Goal: Task Accomplishment & Management: Manage account settings

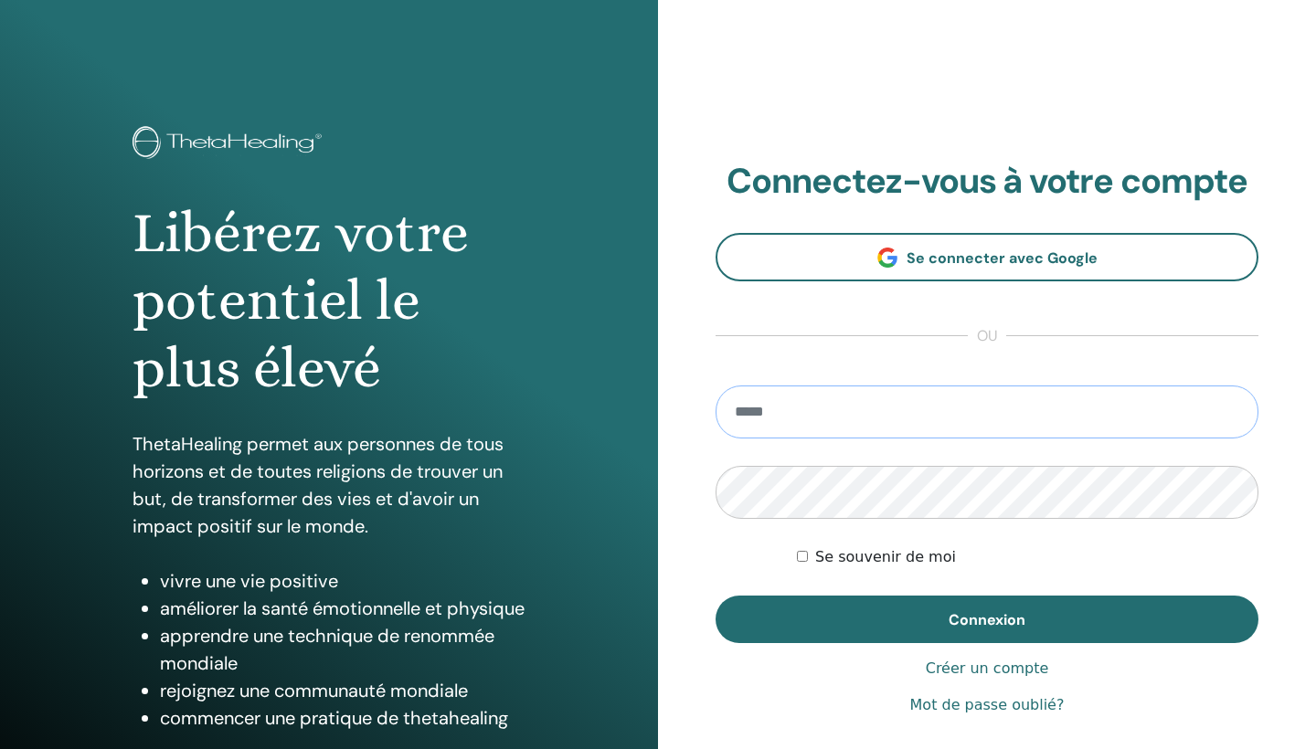
type input "**********"
click at [987, 619] on button "Connexion" at bounding box center [986, 620] width 543 height 48
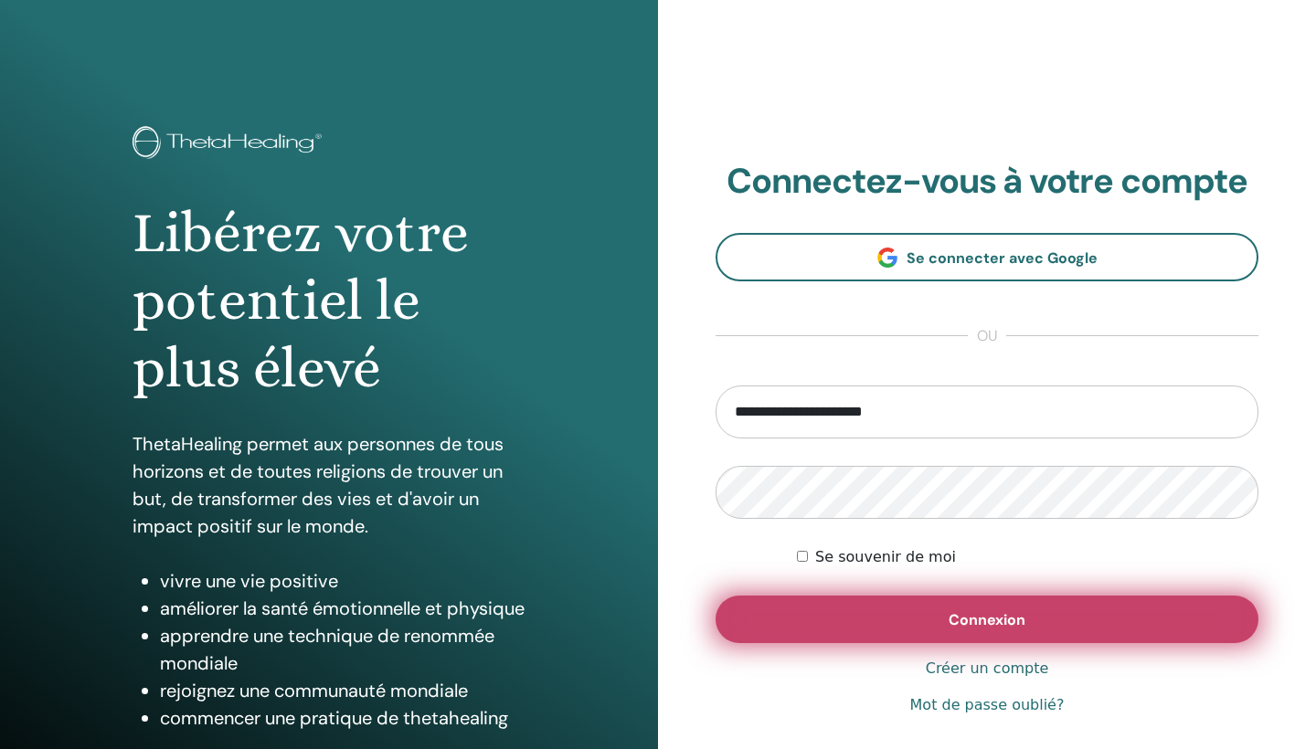
click at [841, 619] on button "Connexion" at bounding box center [986, 620] width 543 height 48
click at [798, 614] on button "Connexion" at bounding box center [986, 620] width 543 height 48
click at [887, 612] on button "Connexion" at bounding box center [986, 620] width 543 height 48
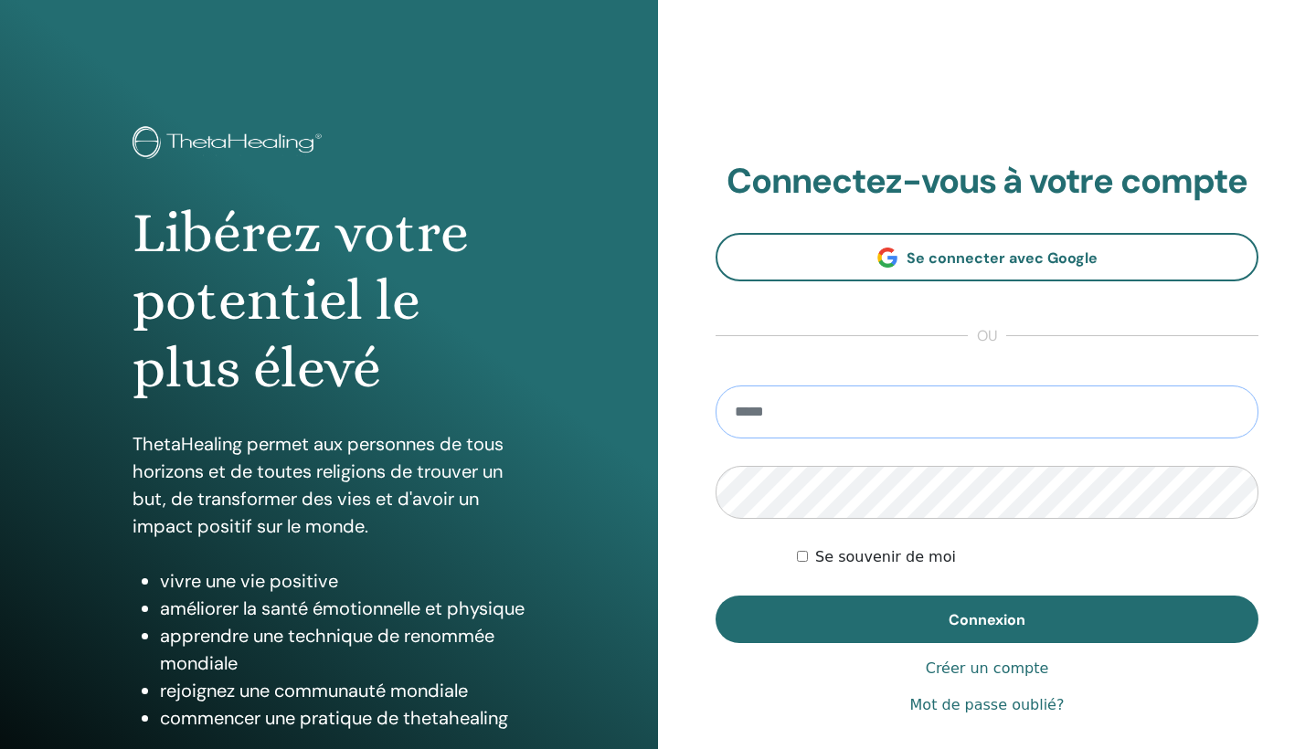
type input "**********"
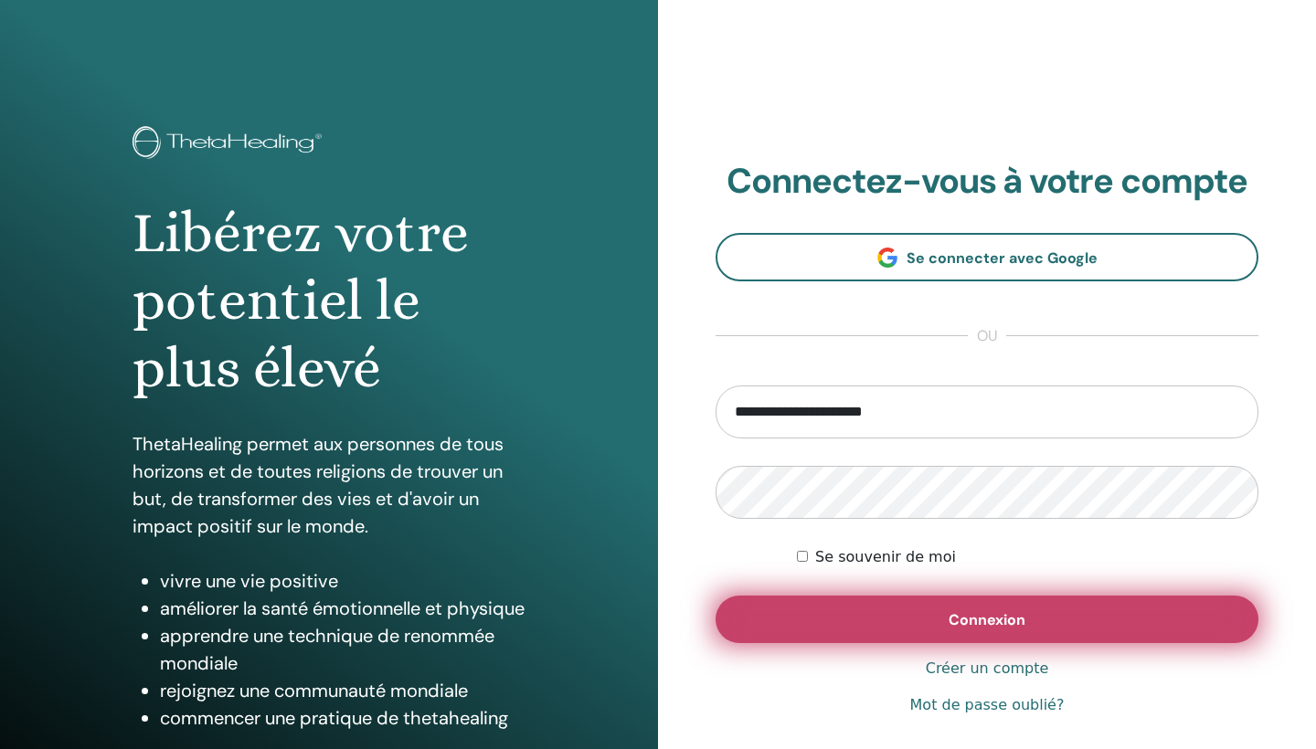
click at [736, 624] on button "Connexion" at bounding box center [986, 620] width 543 height 48
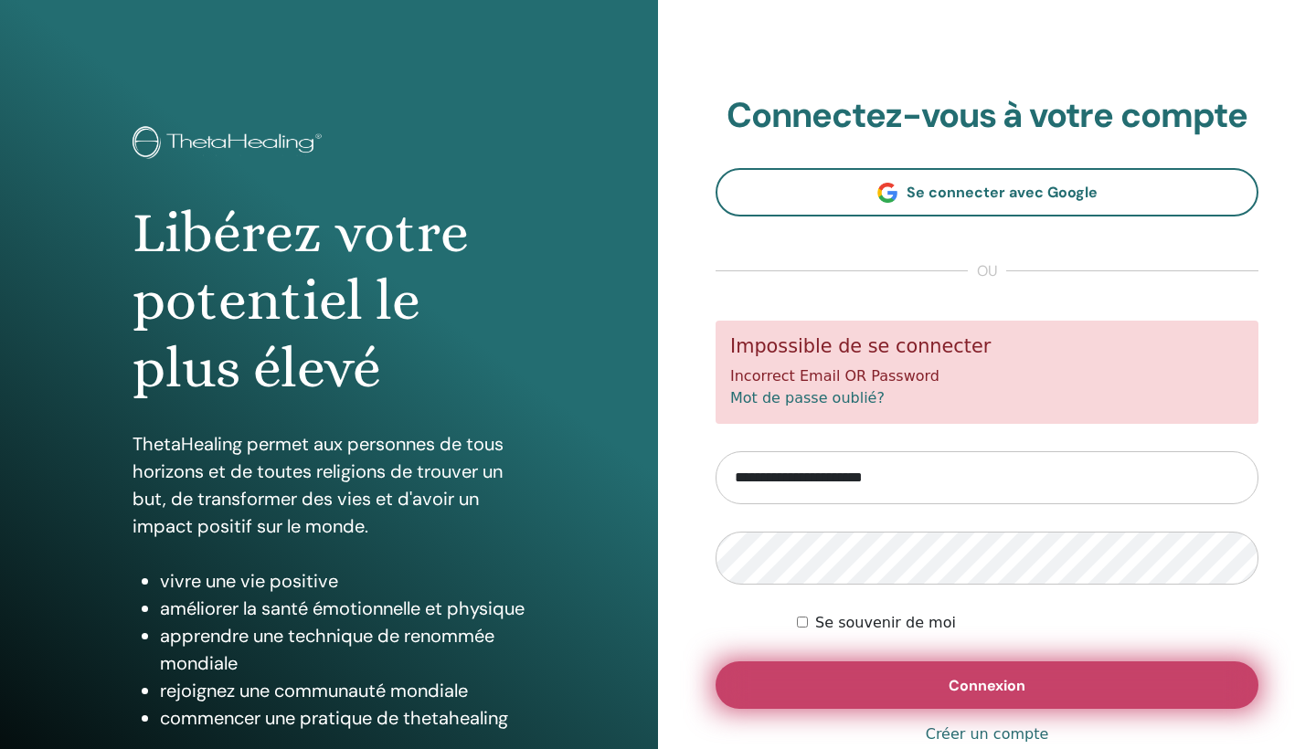
click at [1003, 673] on button "Connexion" at bounding box center [986, 685] width 543 height 48
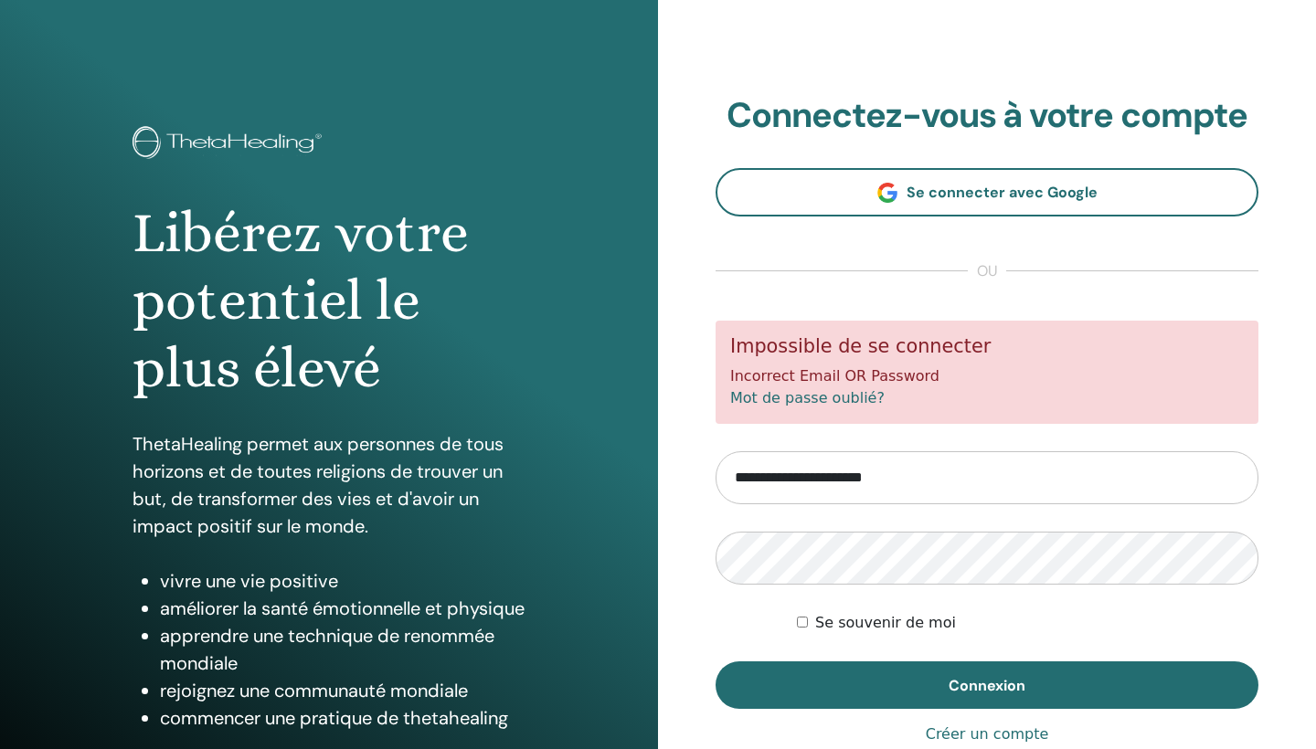
click at [1049, 508] on form "**********" at bounding box center [986, 515] width 543 height 388
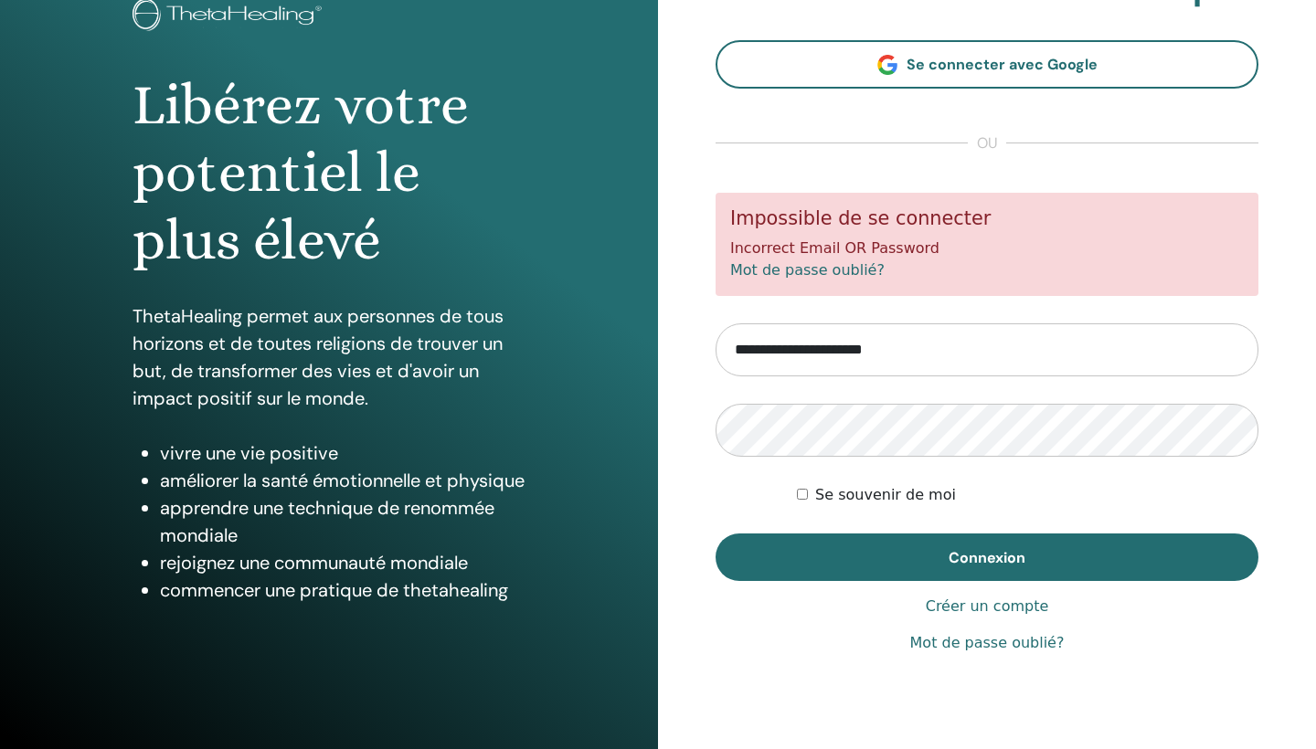
scroll to position [128, 0]
click at [980, 646] on link "Mot de passe oublié?" at bounding box center [987, 643] width 154 height 22
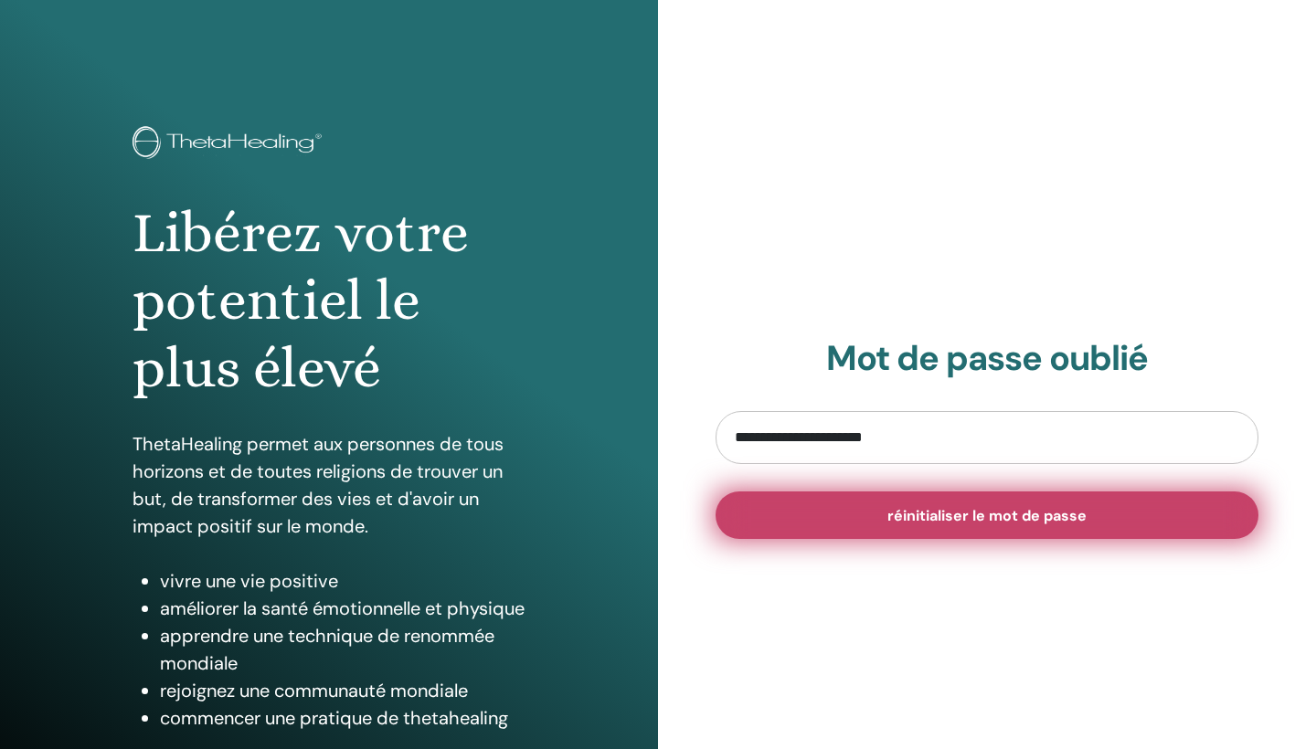
type input "**********"
click at [1054, 509] on span "réinitialiser le mot de passe" at bounding box center [986, 515] width 199 height 19
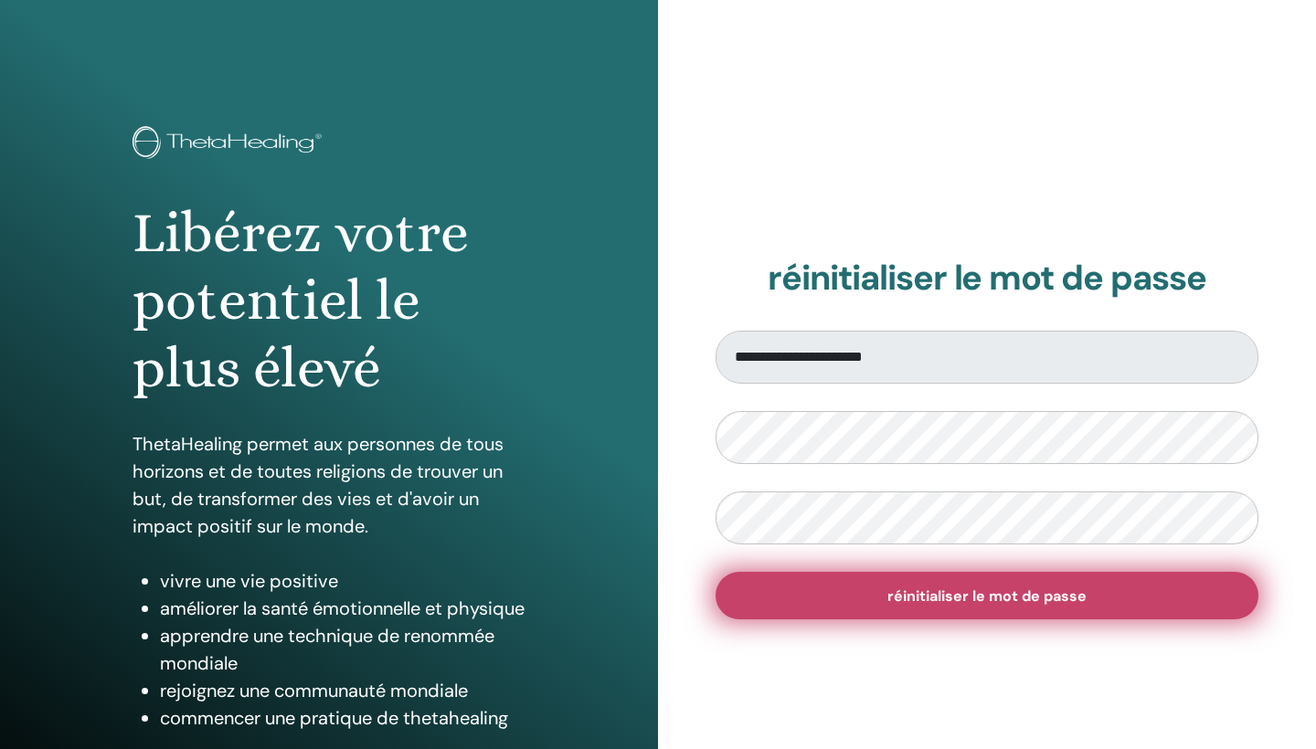
click at [866, 599] on button "réinitialiser le mot de passe" at bounding box center [986, 596] width 543 height 48
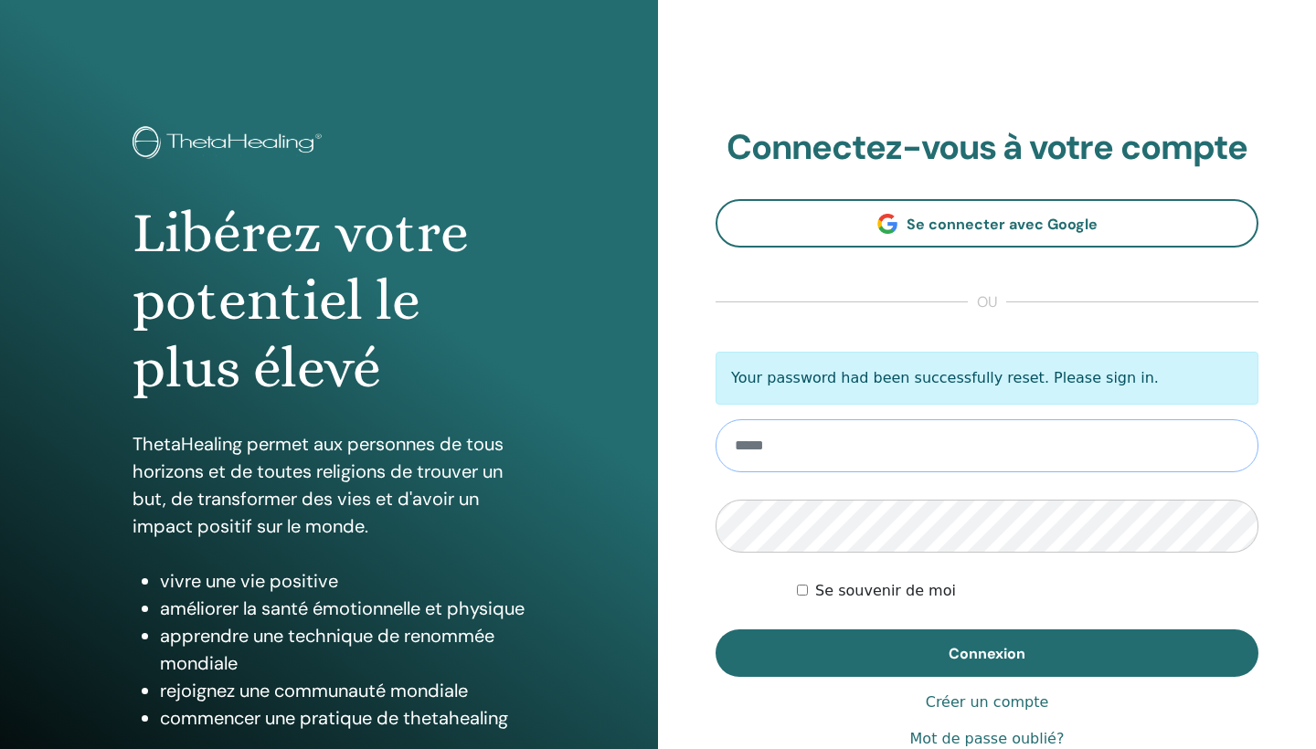
type input "**********"
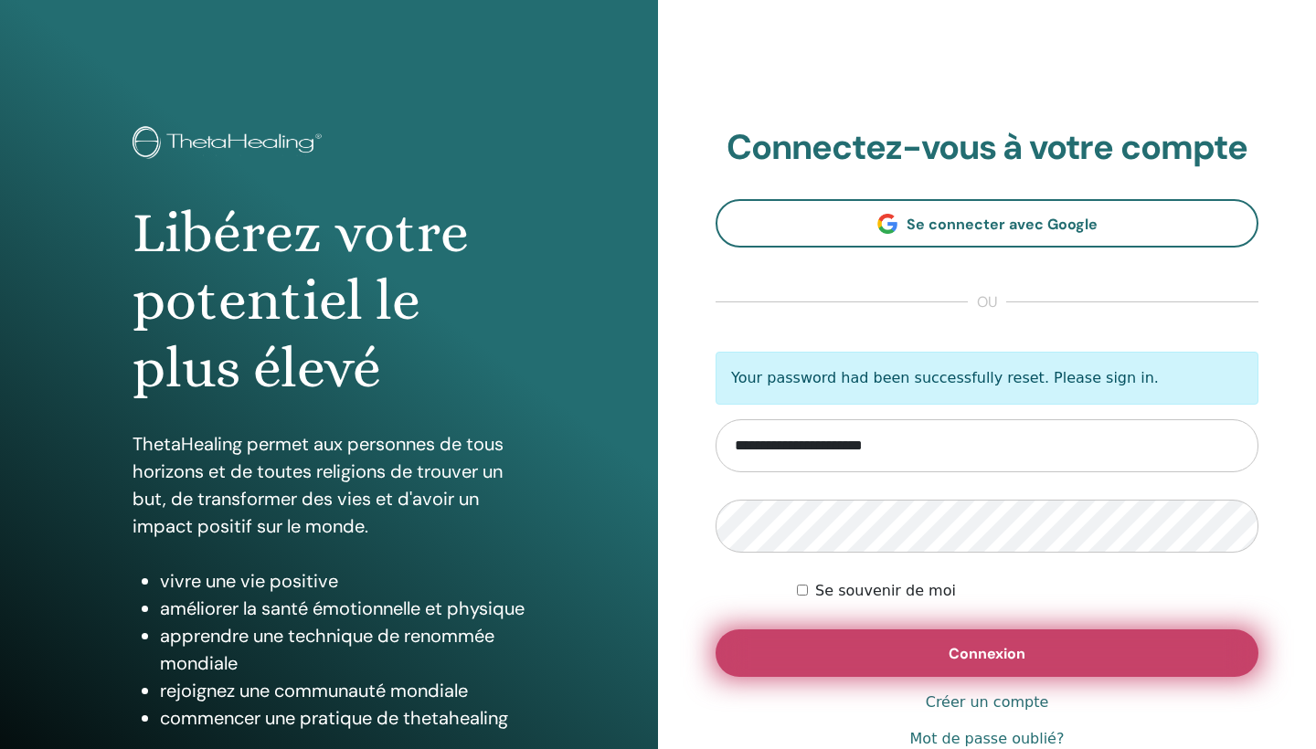
click at [792, 645] on button "Connexion" at bounding box center [986, 654] width 543 height 48
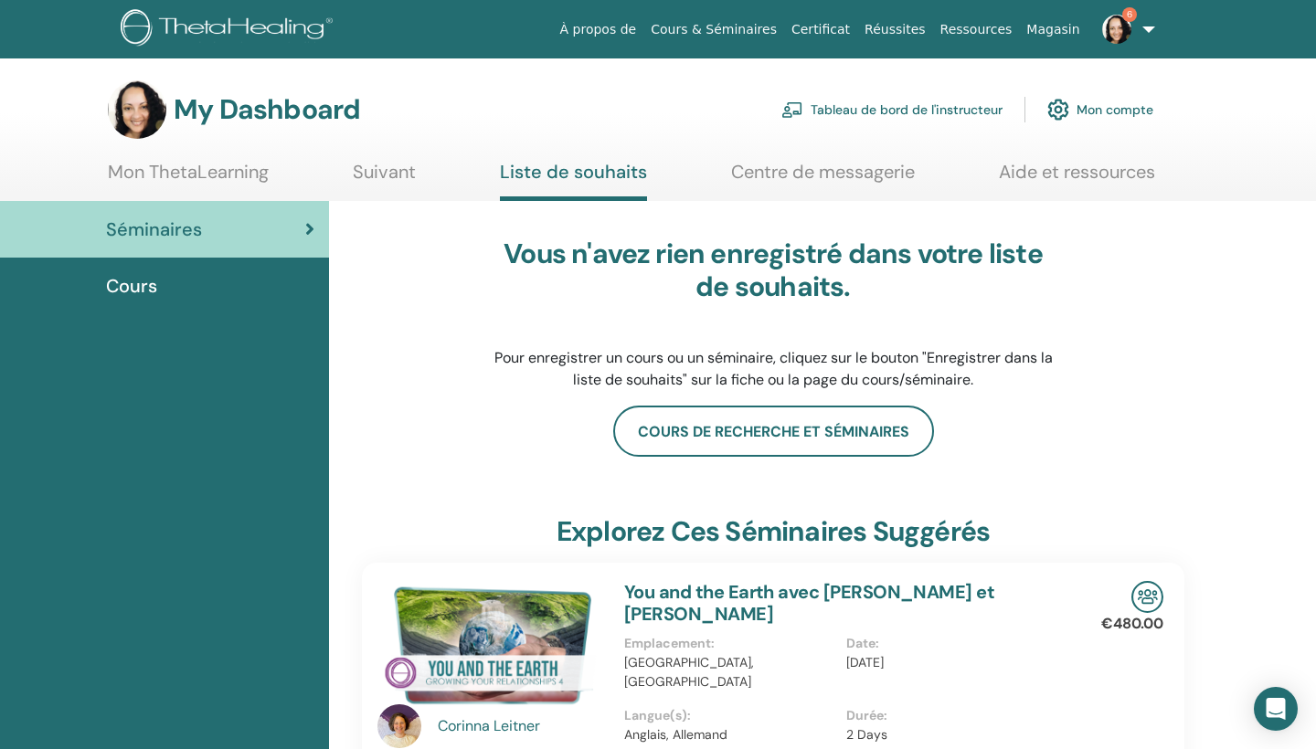
click at [173, 289] on div "Cours" at bounding box center [165, 285] width 300 height 27
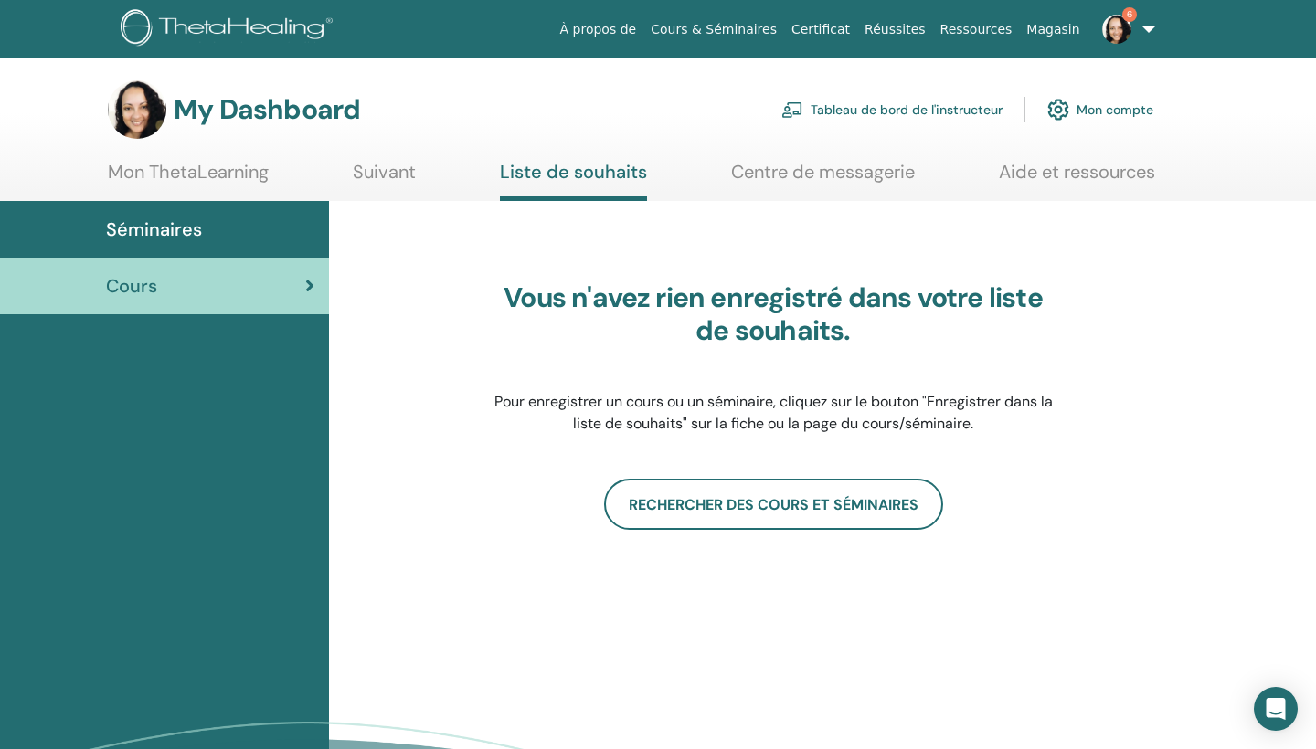
click at [232, 184] on link "Mon ThetaLearning" at bounding box center [188, 179] width 161 height 36
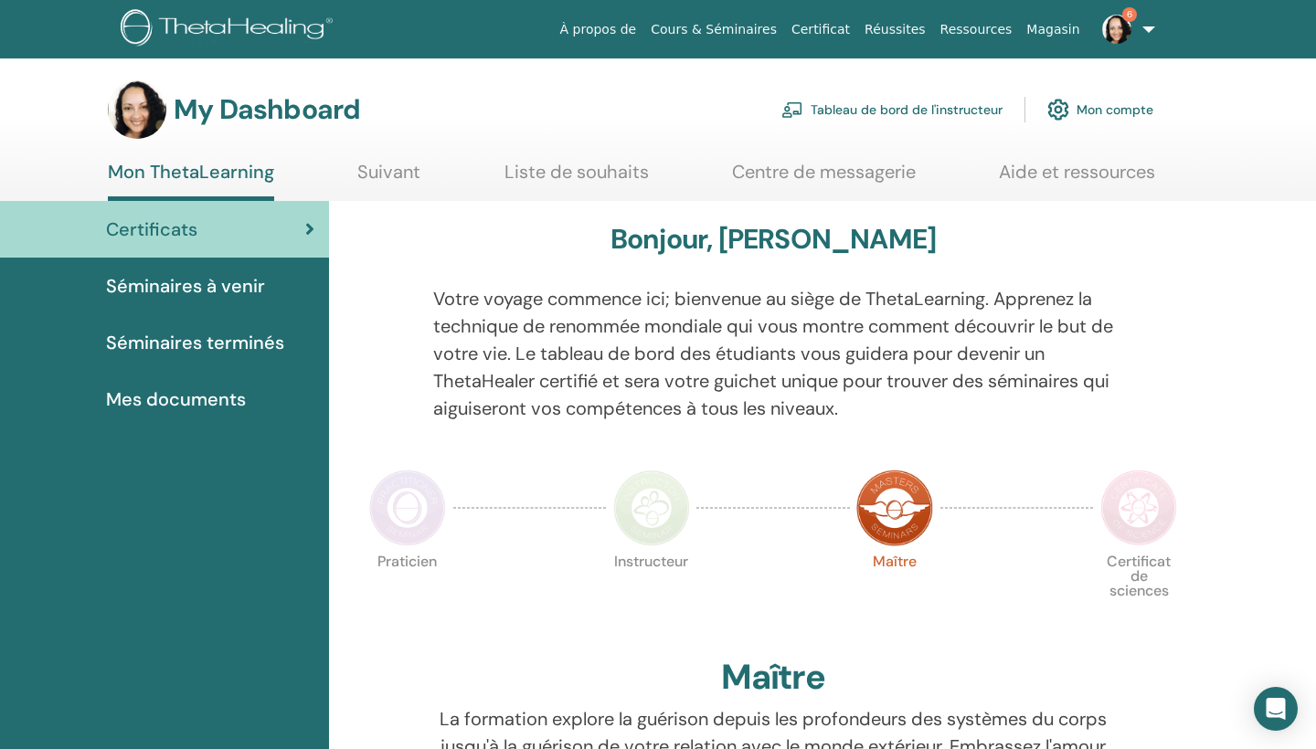
click at [951, 109] on link "Tableau de bord de l'instructeur" at bounding box center [891, 110] width 221 height 40
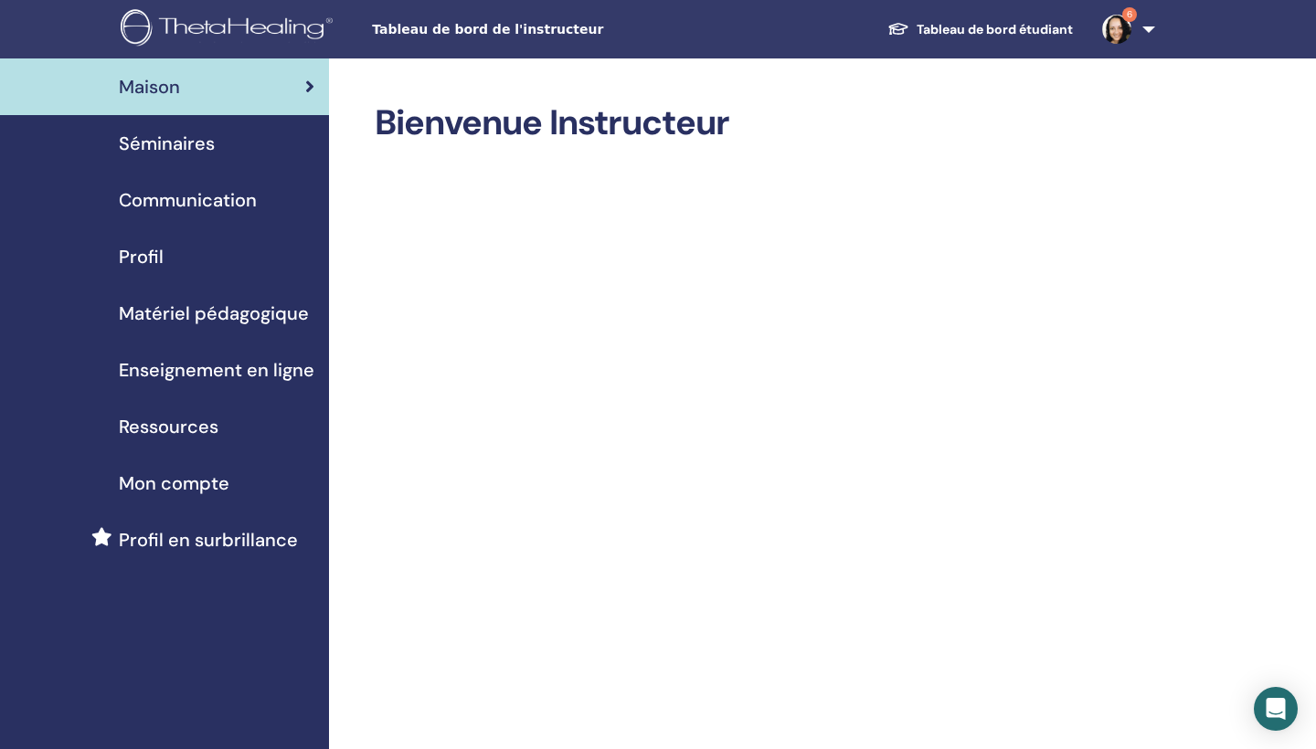
click at [1112, 32] on img at bounding box center [1116, 29] width 29 height 29
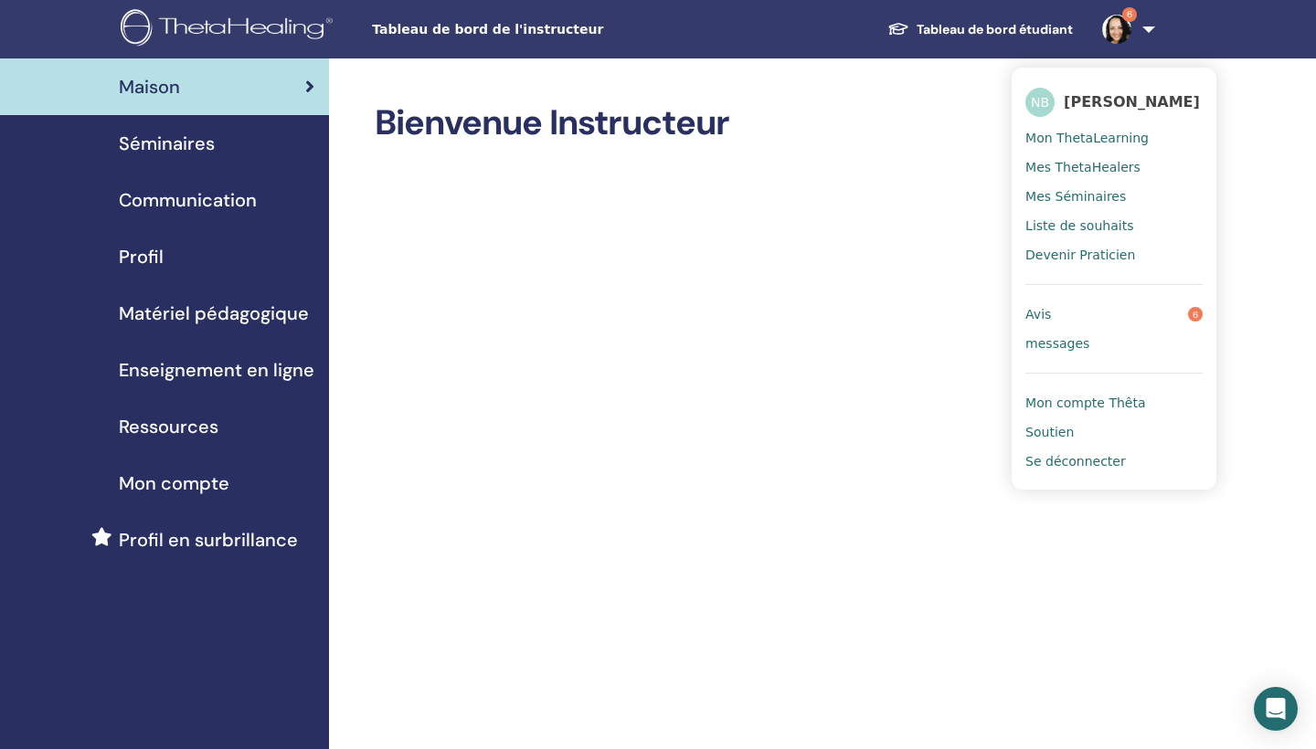
click at [1100, 195] on span "Mes Séminaires" at bounding box center [1075, 196] width 101 height 16
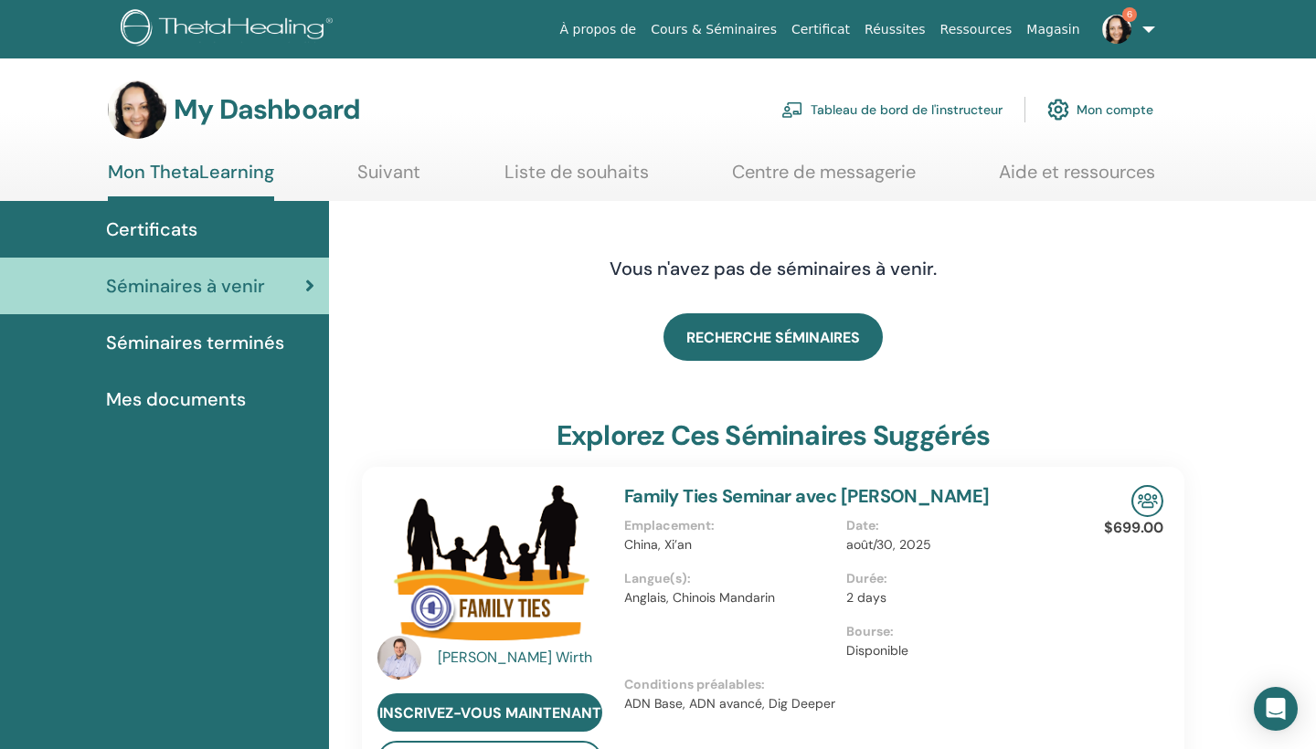
click at [818, 176] on link "Centre de messagerie" at bounding box center [824, 179] width 184 height 36
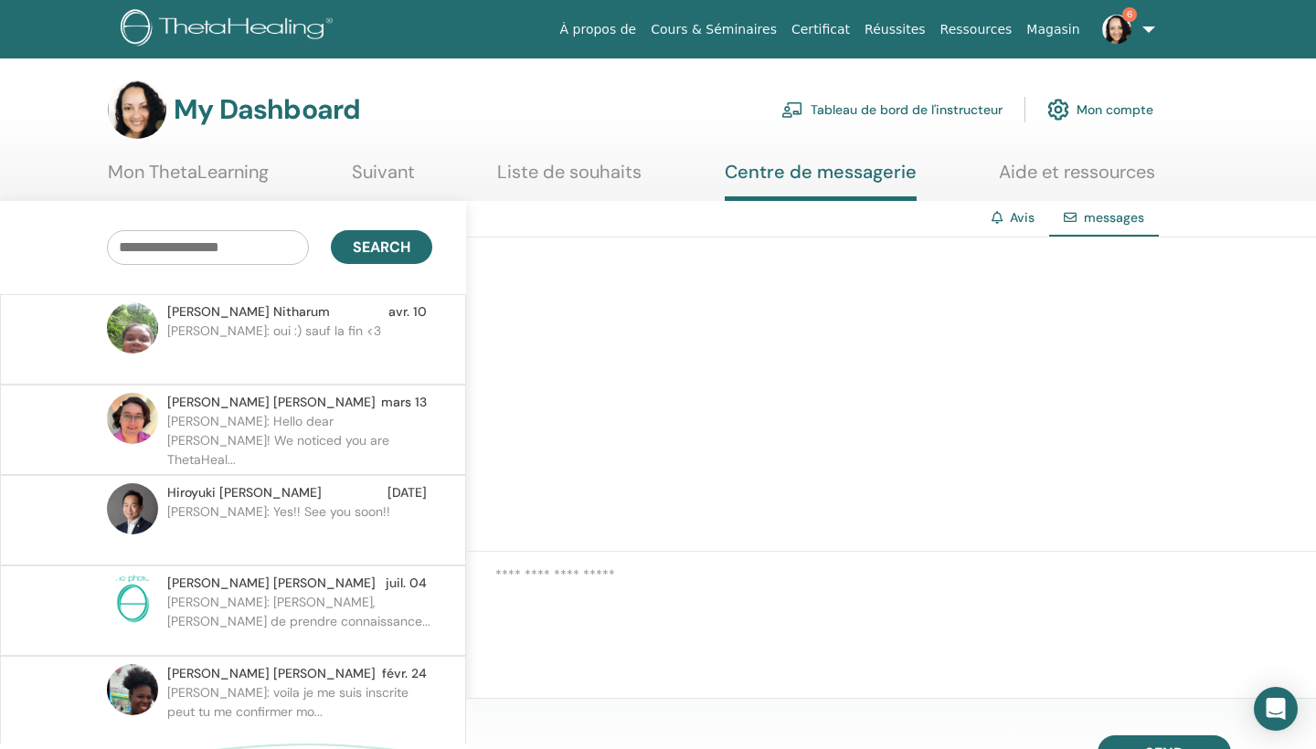
click at [584, 159] on section "My Dashboard Tableau de bord de l'instructeur Mon compte Mon ThetaLearning Suiv…" at bounding box center [658, 140] width 1316 height 121
click at [579, 176] on link "Liste de souhaits" at bounding box center [569, 179] width 144 height 36
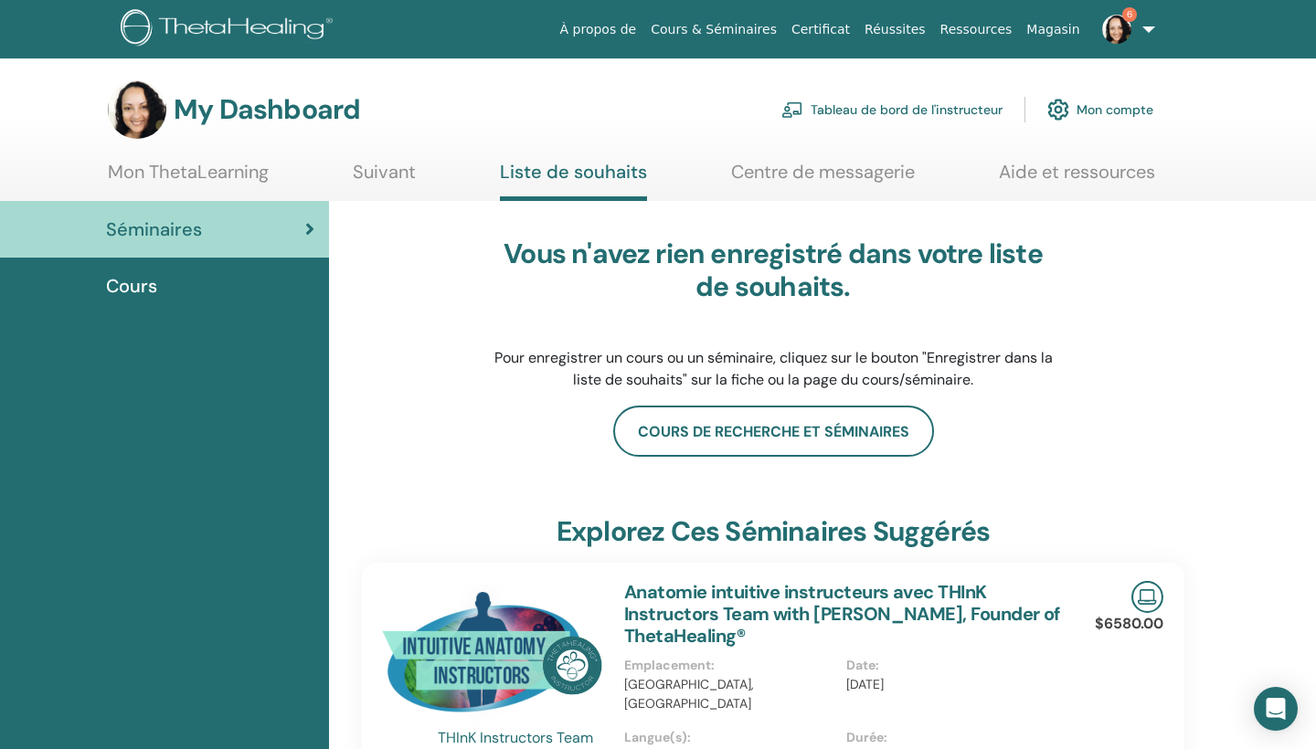
click at [246, 172] on link "Mon ThetaLearning" at bounding box center [188, 179] width 161 height 36
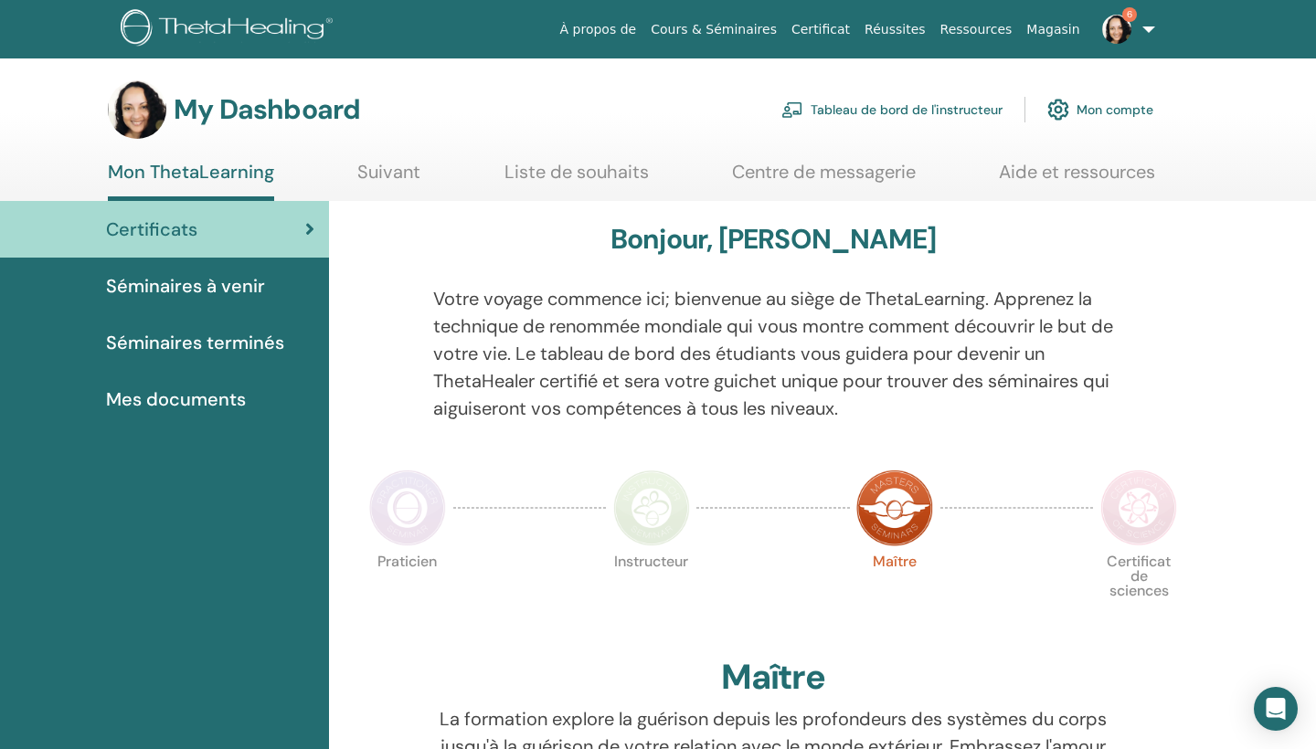
click at [224, 347] on span "Séminaires terminés" at bounding box center [195, 342] width 178 height 27
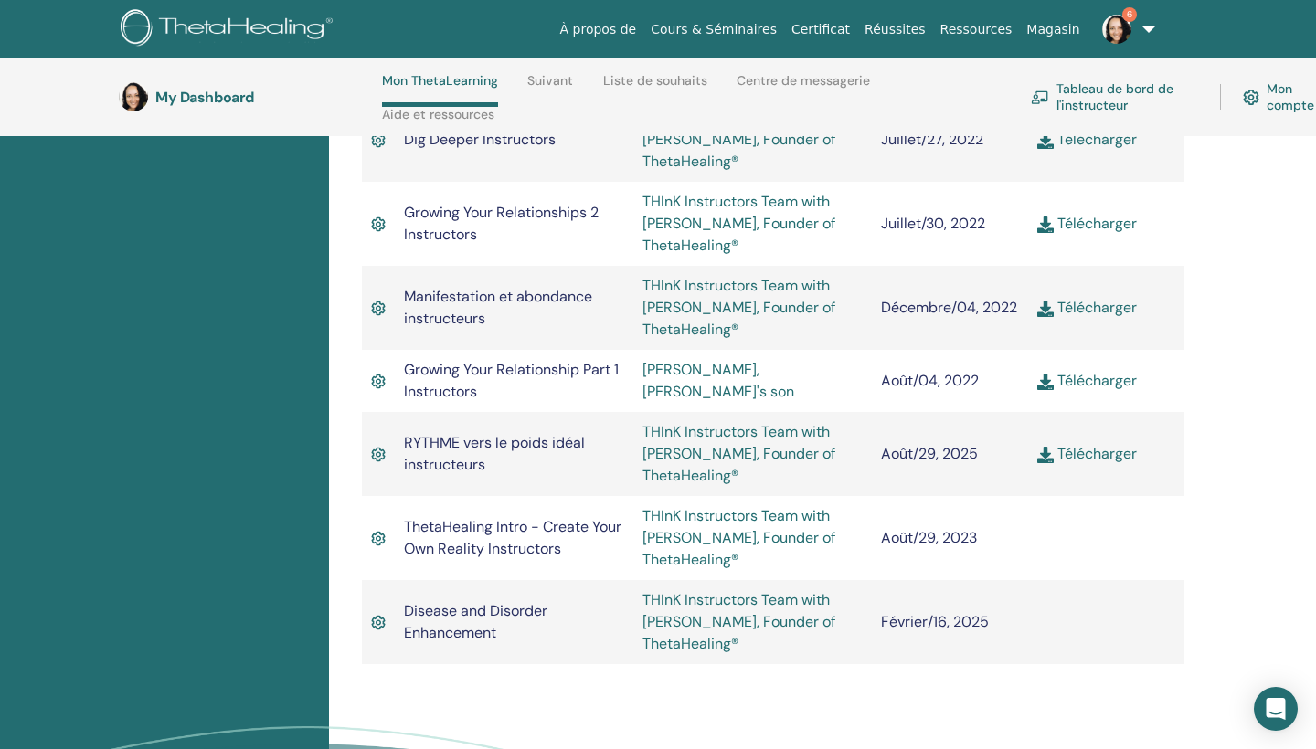
scroll to position [1586, 0]
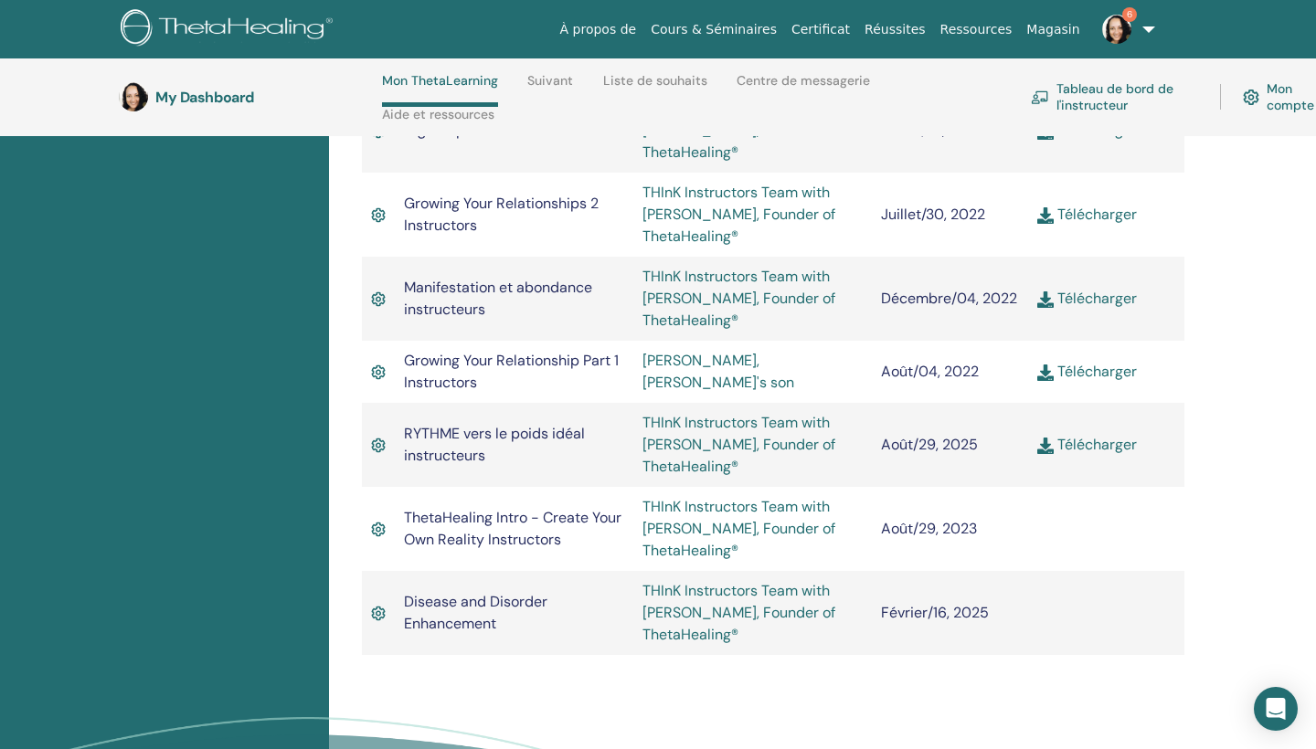
click at [1051, 444] on img at bounding box center [1045, 446] width 16 height 16
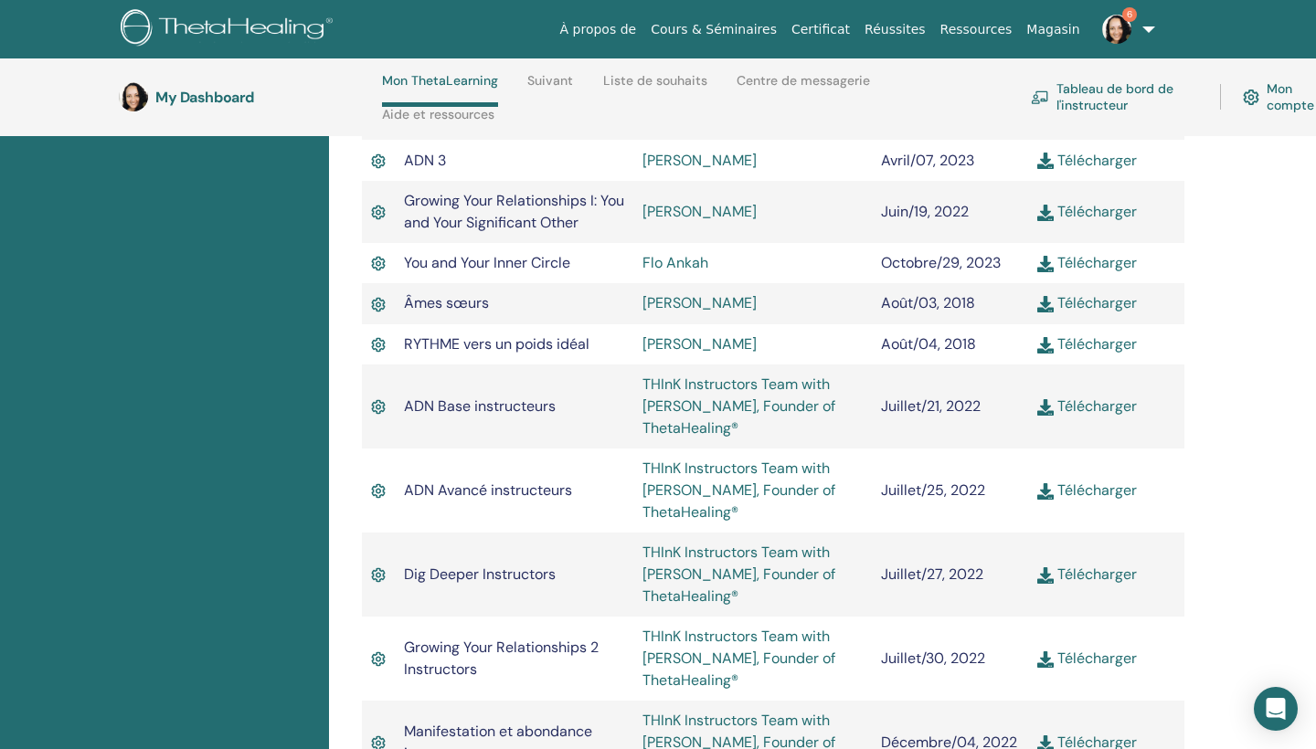
scroll to position [1086, 0]
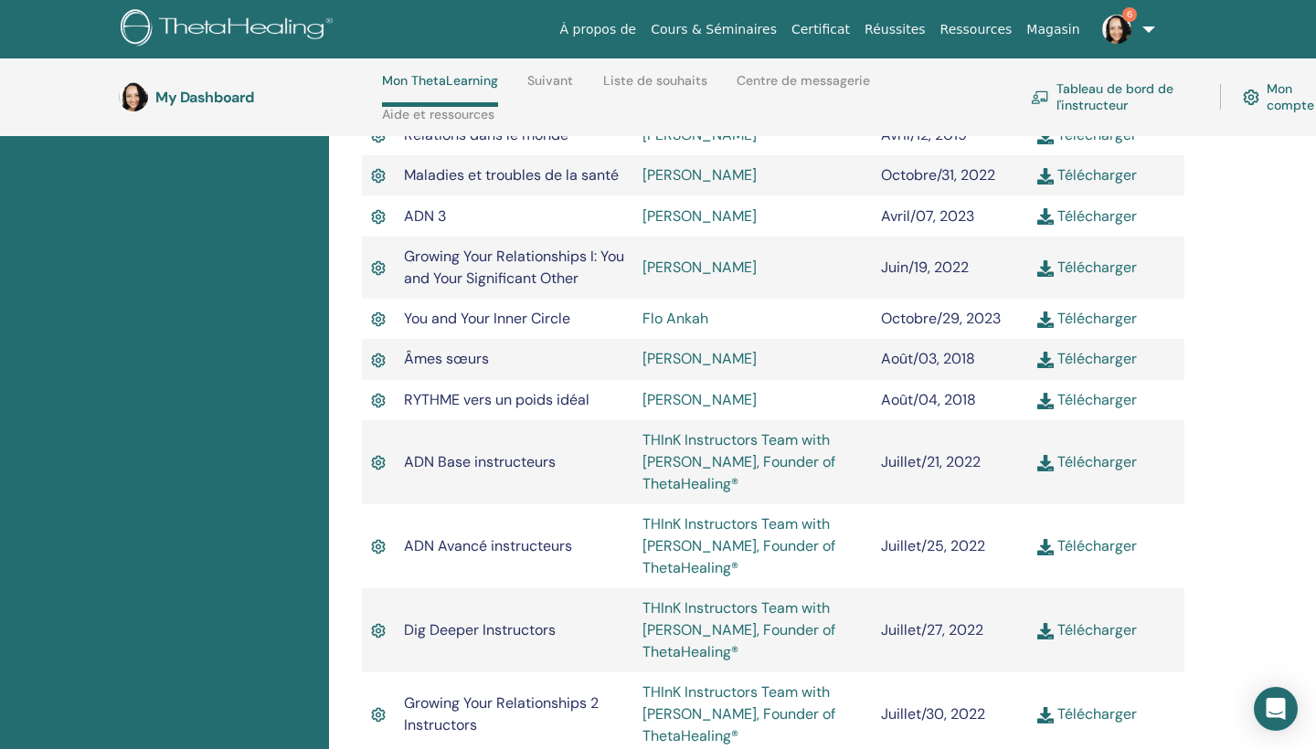
click at [1085, 98] on link "Tableau de bord de l'instructeur" at bounding box center [1114, 97] width 167 height 40
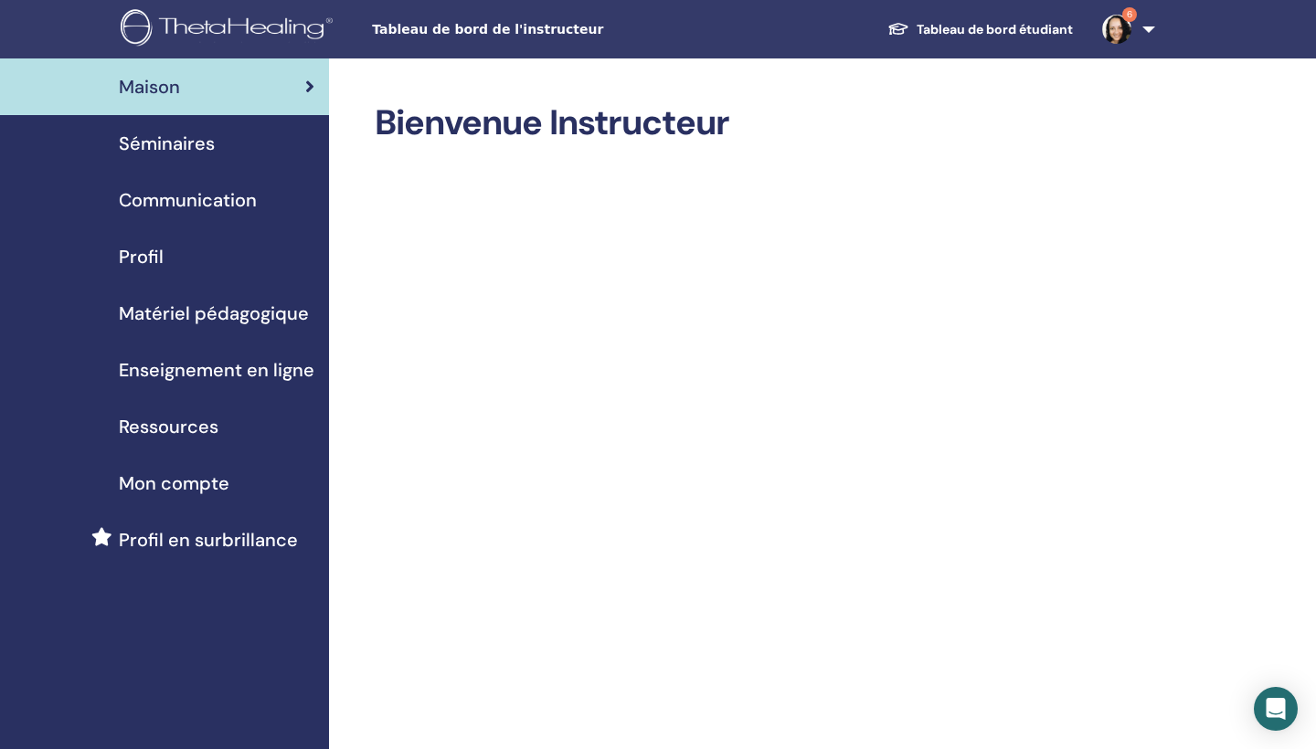
click at [156, 484] on span "Mon compte" at bounding box center [174, 483] width 111 height 27
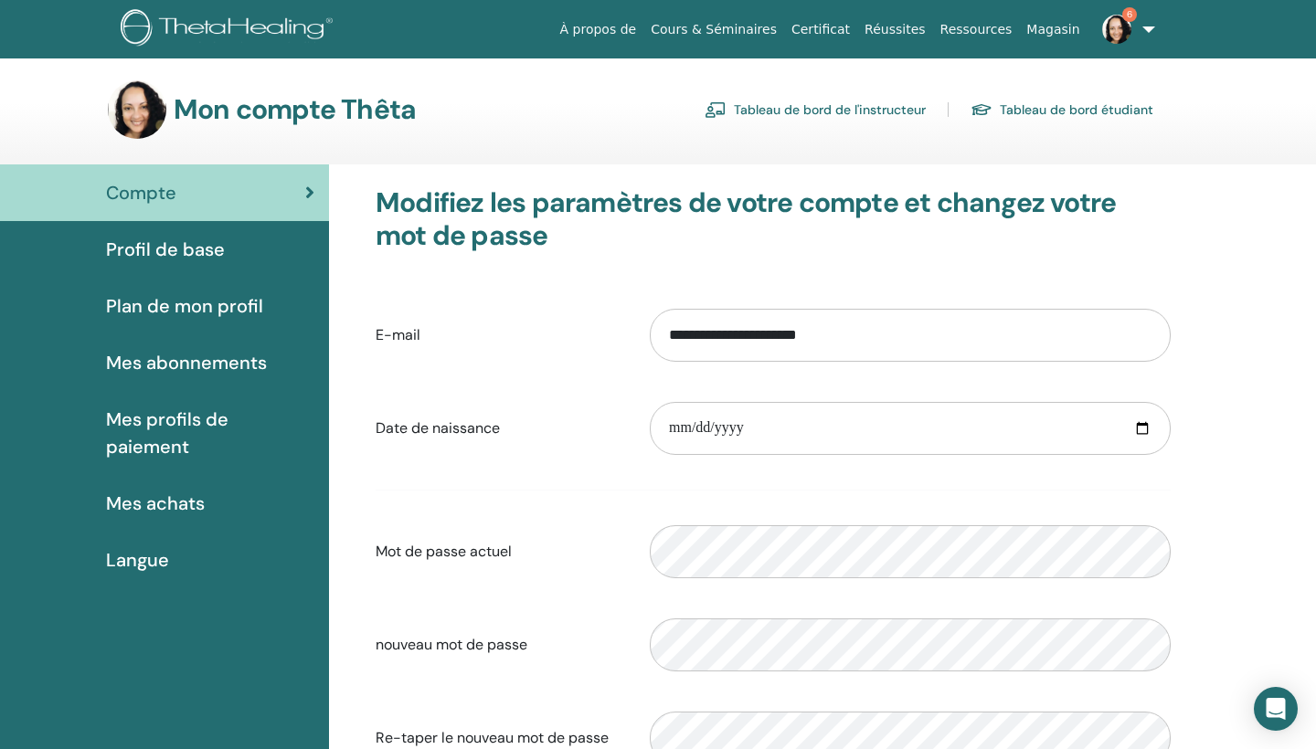
click at [1037, 106] on link "Tableau de bord étudiant" at bounding box center [1061, 109] width 183 height 29
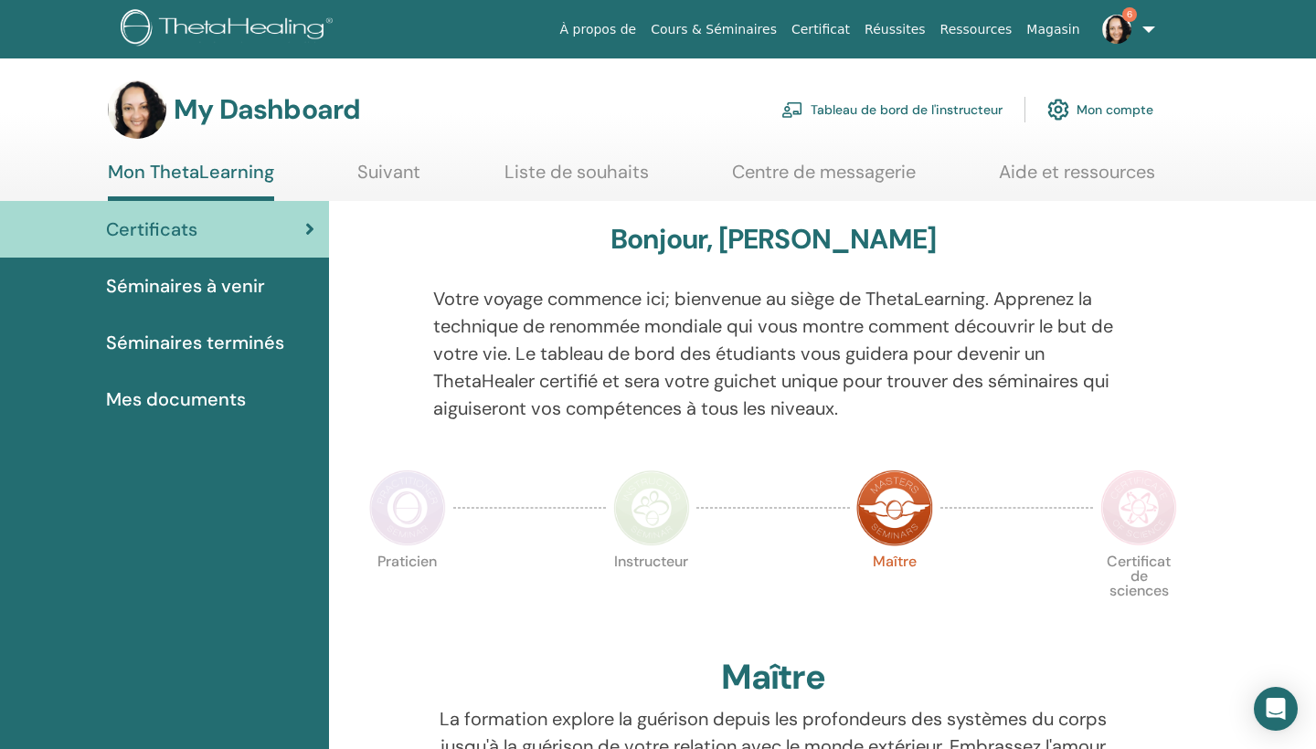
click at [857, 31] on link "Certificat" at bounding box center [820, 30] width 73 height 34
click at [914, 30] on link "Réussites" at bounding box center [894, 30] width 75 height 34
click at [237, 333] on span "Séminaires terminés" at bounding box center [195, 342] width 178 height 27
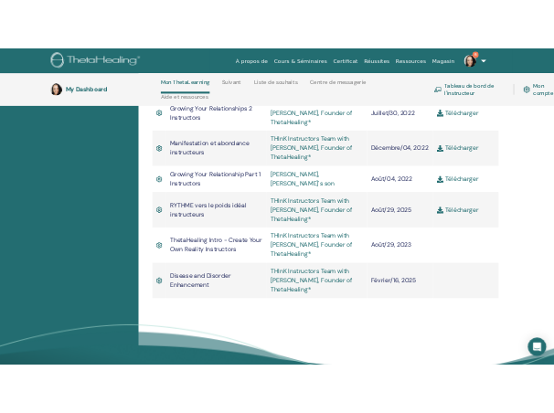
scroll to position [1649, 0]
